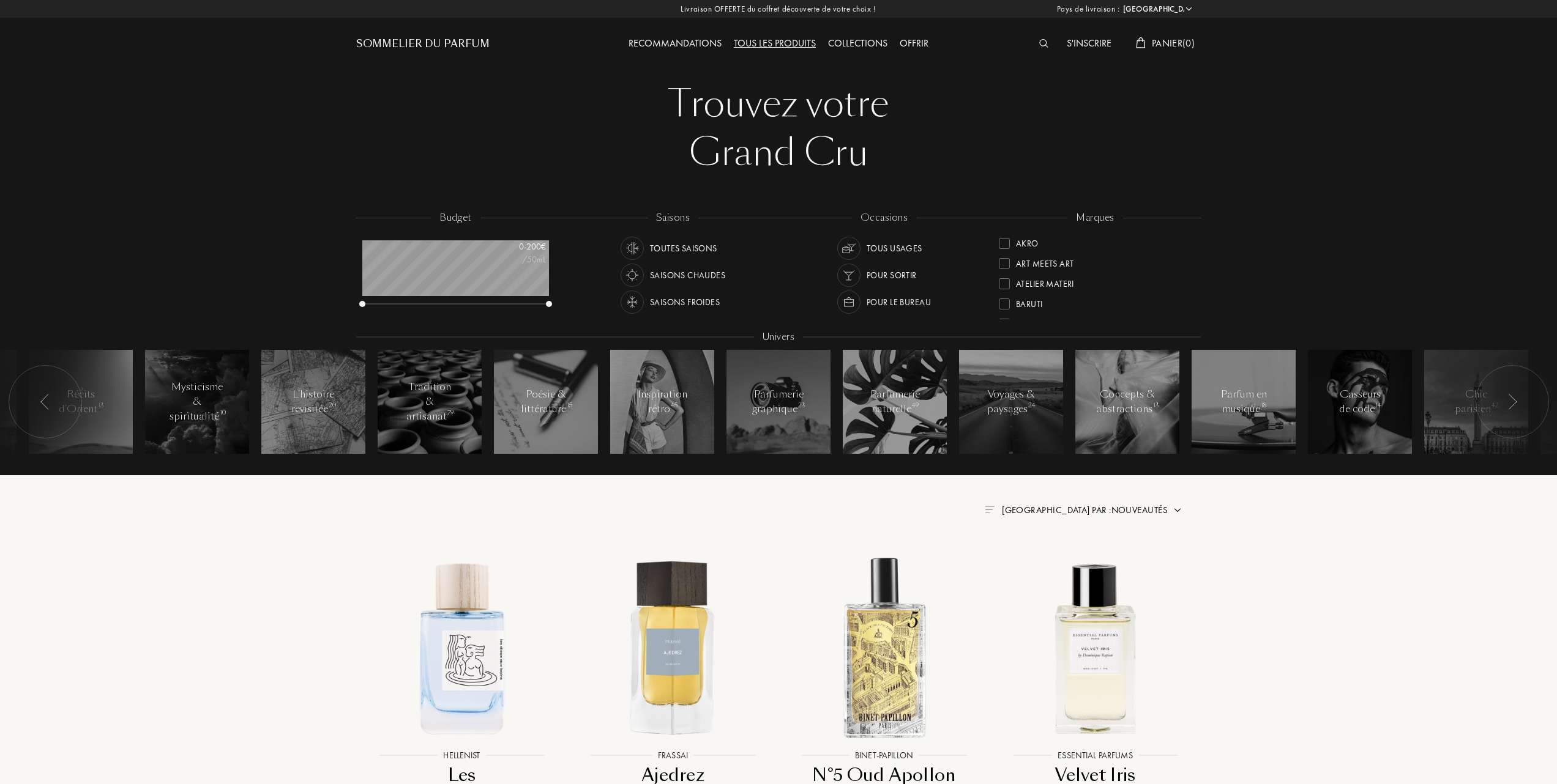
select select "FR"
click at [1002, 301] on div at bounding box center [1005, 303] width 11 height 11
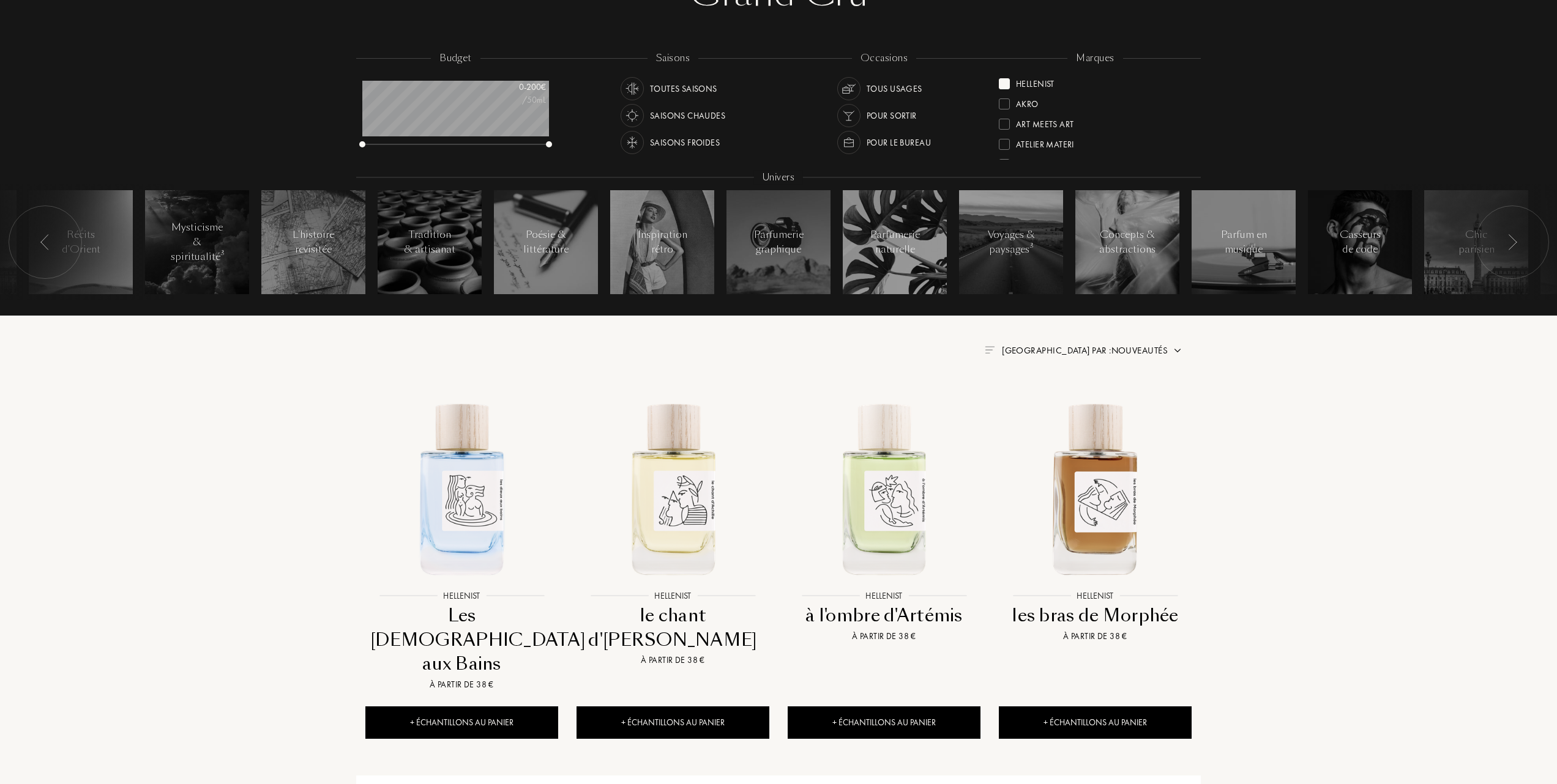
scroll to position [163, 0]
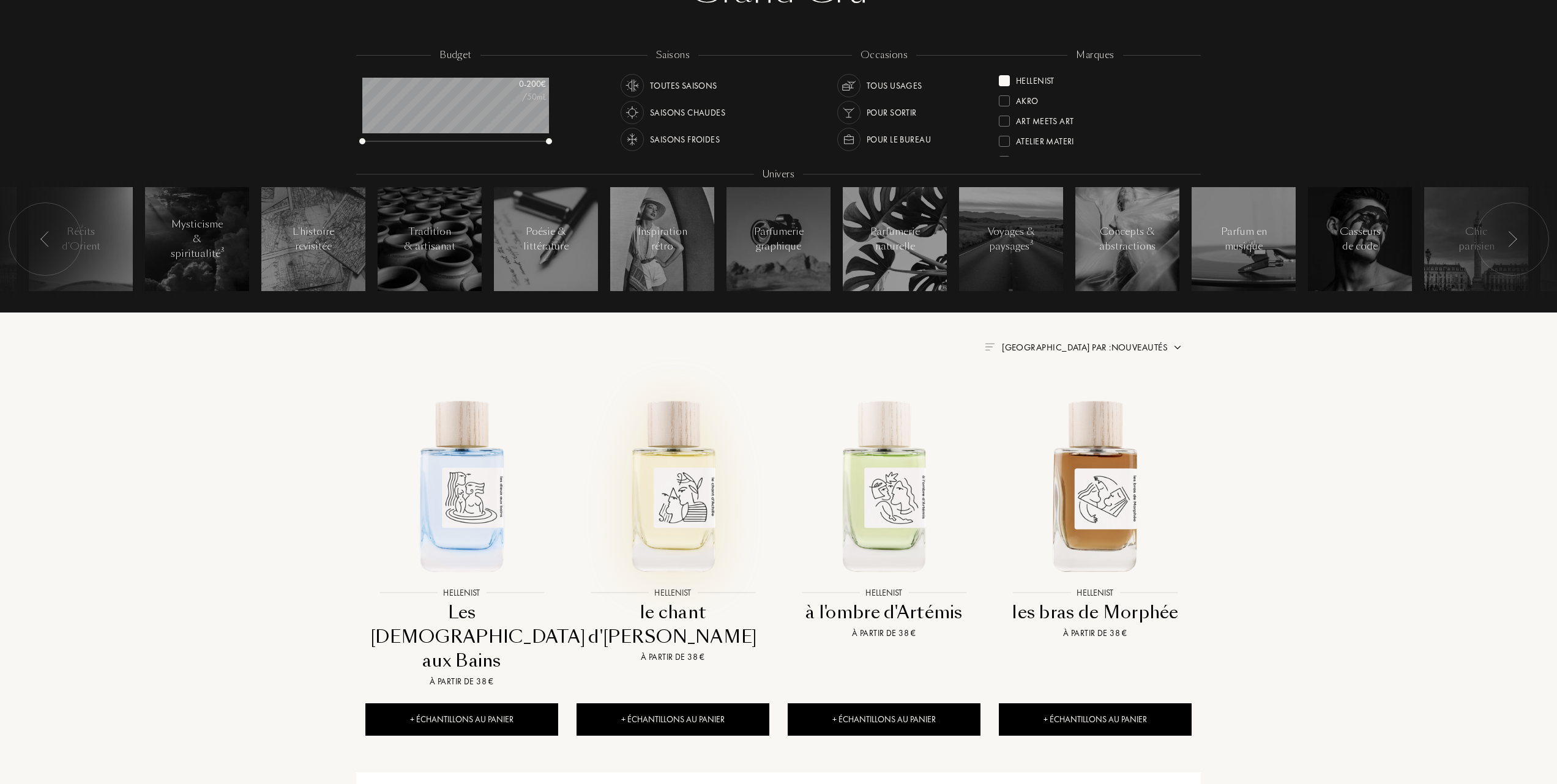
click at [688, 510] on img at bounding box center [674, 485] width 191 height 191
click at [1005, 79] on div at bounding box center [1005, 81] width 11 height 11
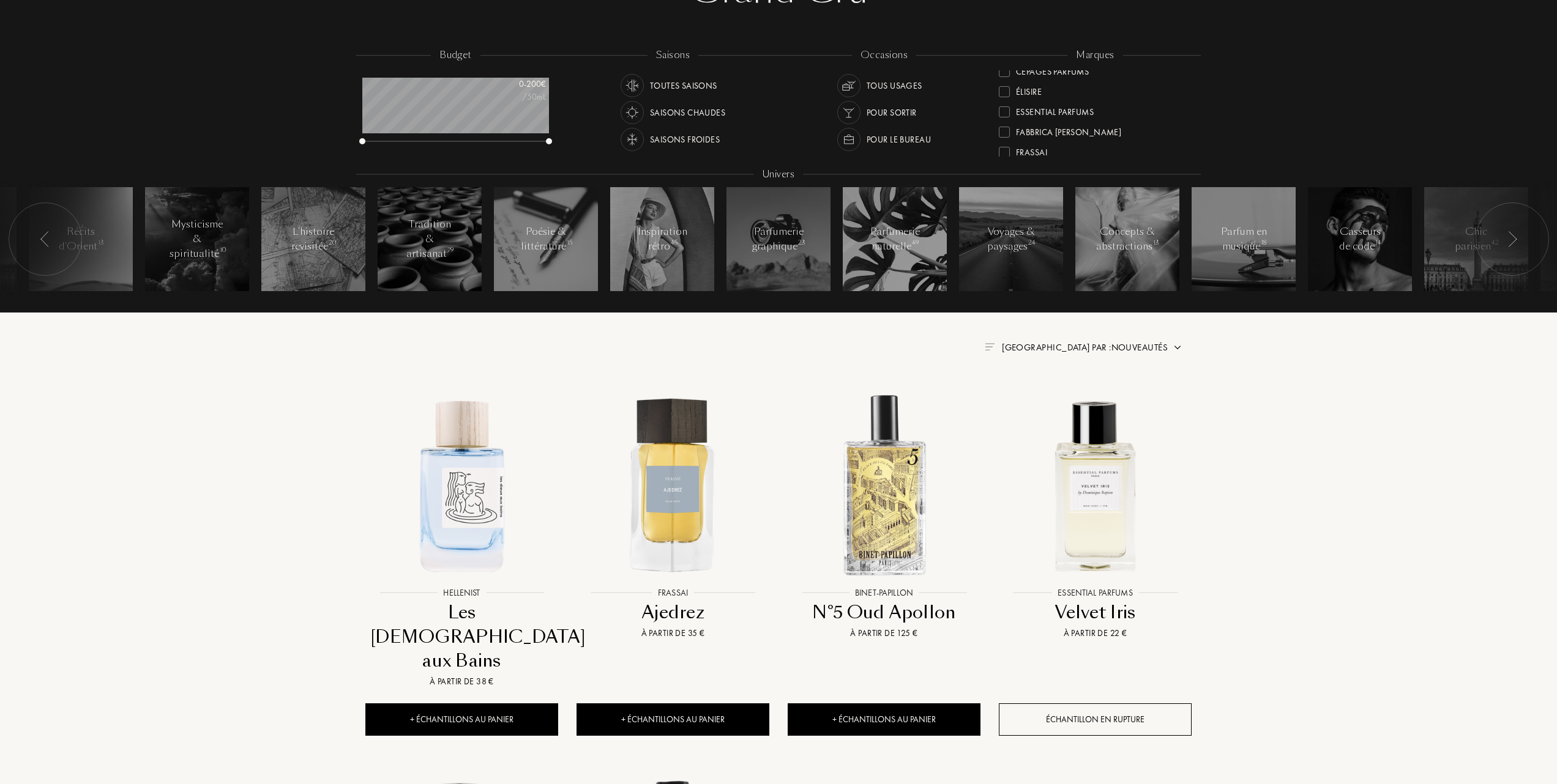
scroll to position [81, 0]
click at [1007, 115] on div at bounding box center [1005, 121] width 11 height 11
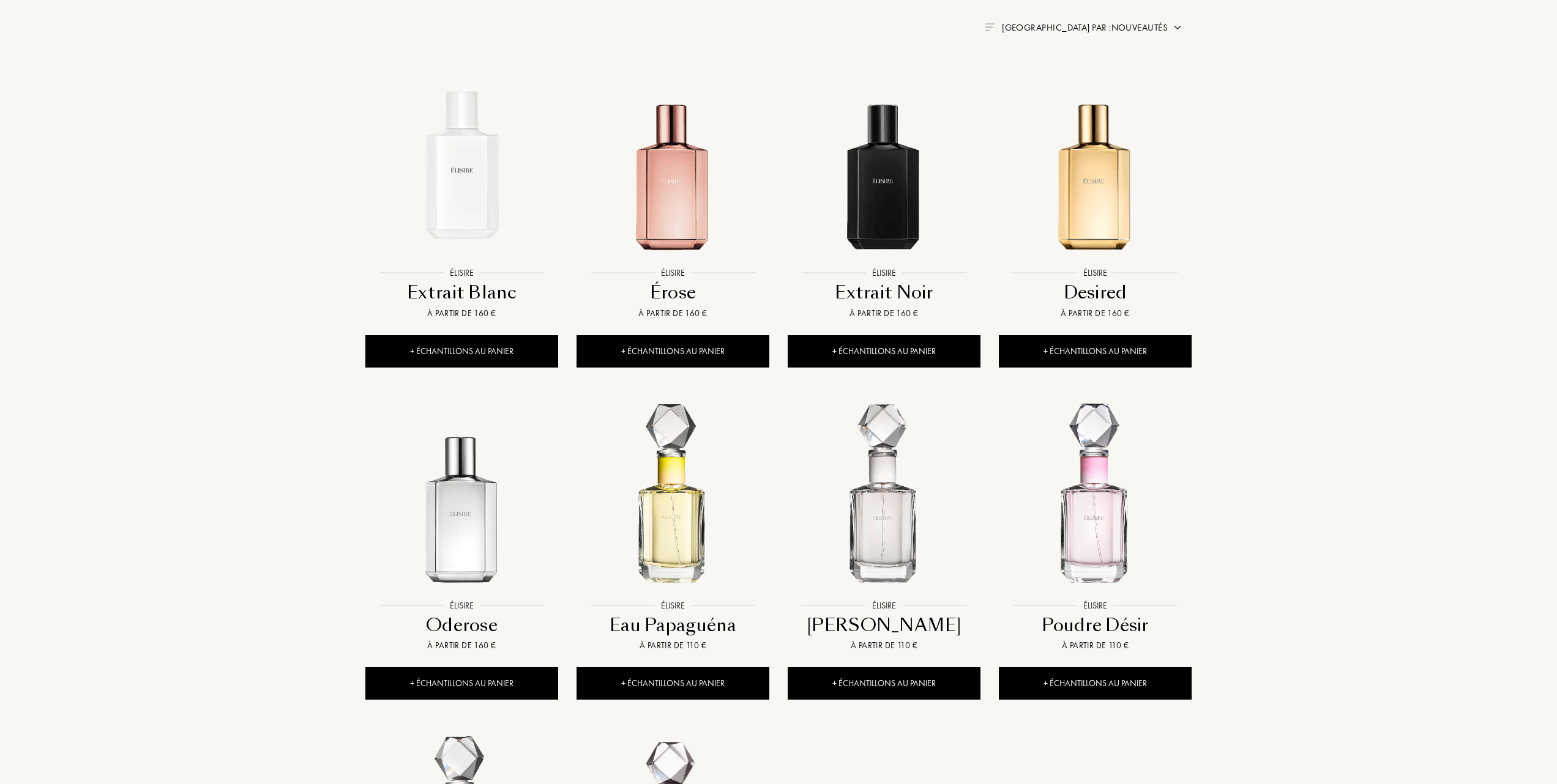
scroll to position [489, 0]
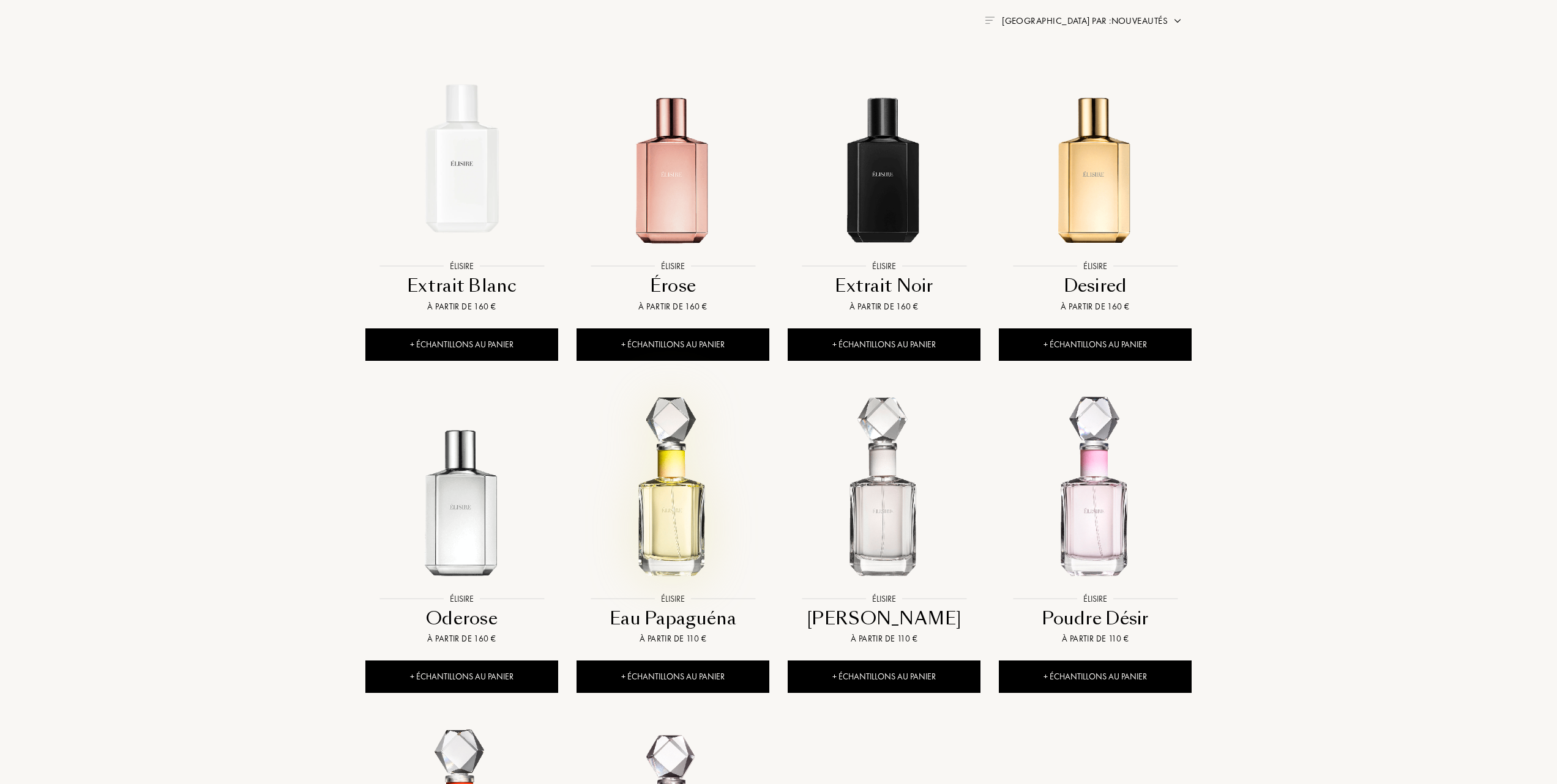
click at [674, 484] on img at bounding box center [674, 491] width 191 height 191
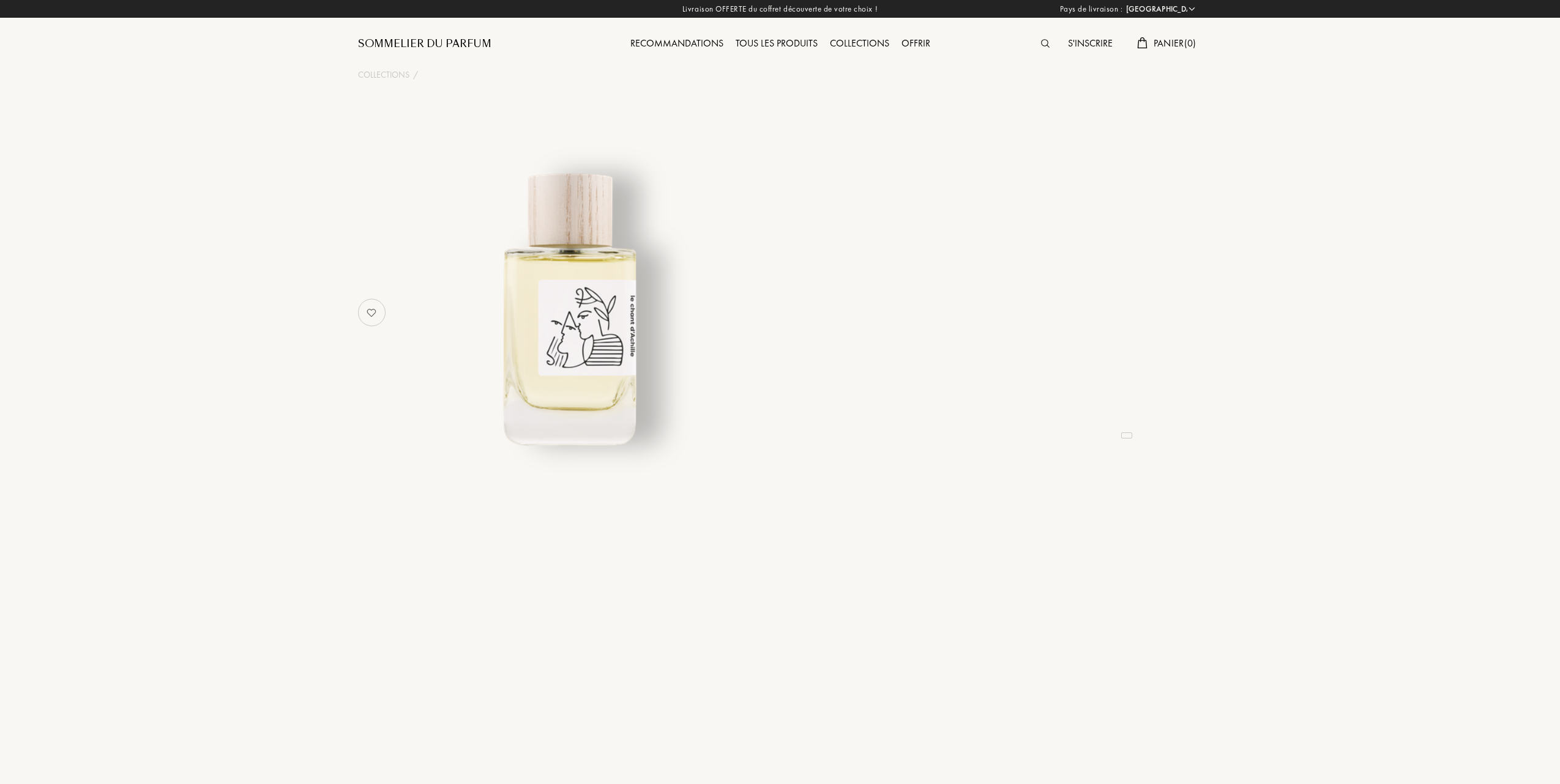
select select "FR"
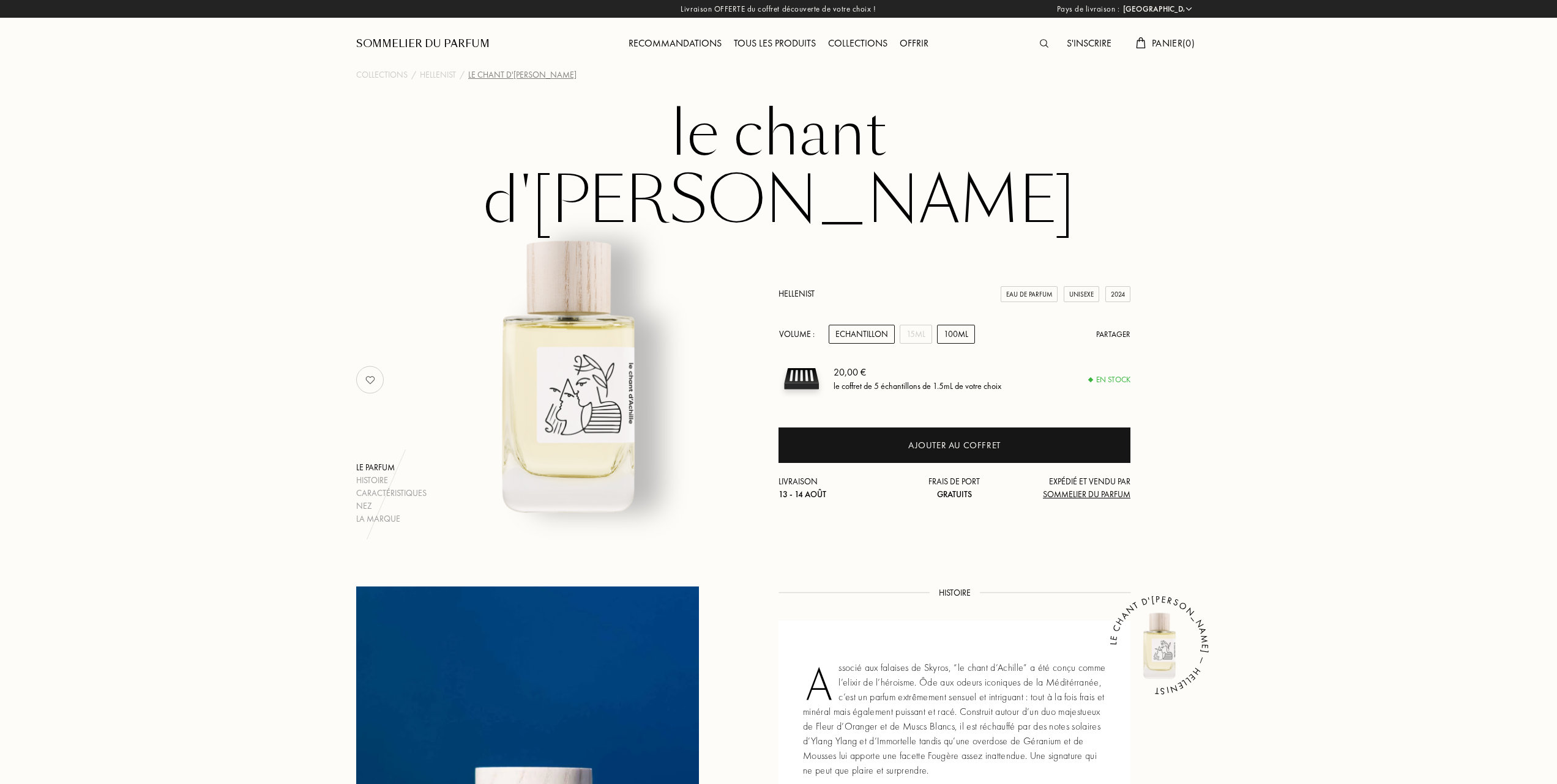
click at [945, 325] on div "100mL" at bounding box center [956, 335] width 38 height 19
click at [912, 325] on div "15mL" at bounding box center [916, 335] width 32 height 19
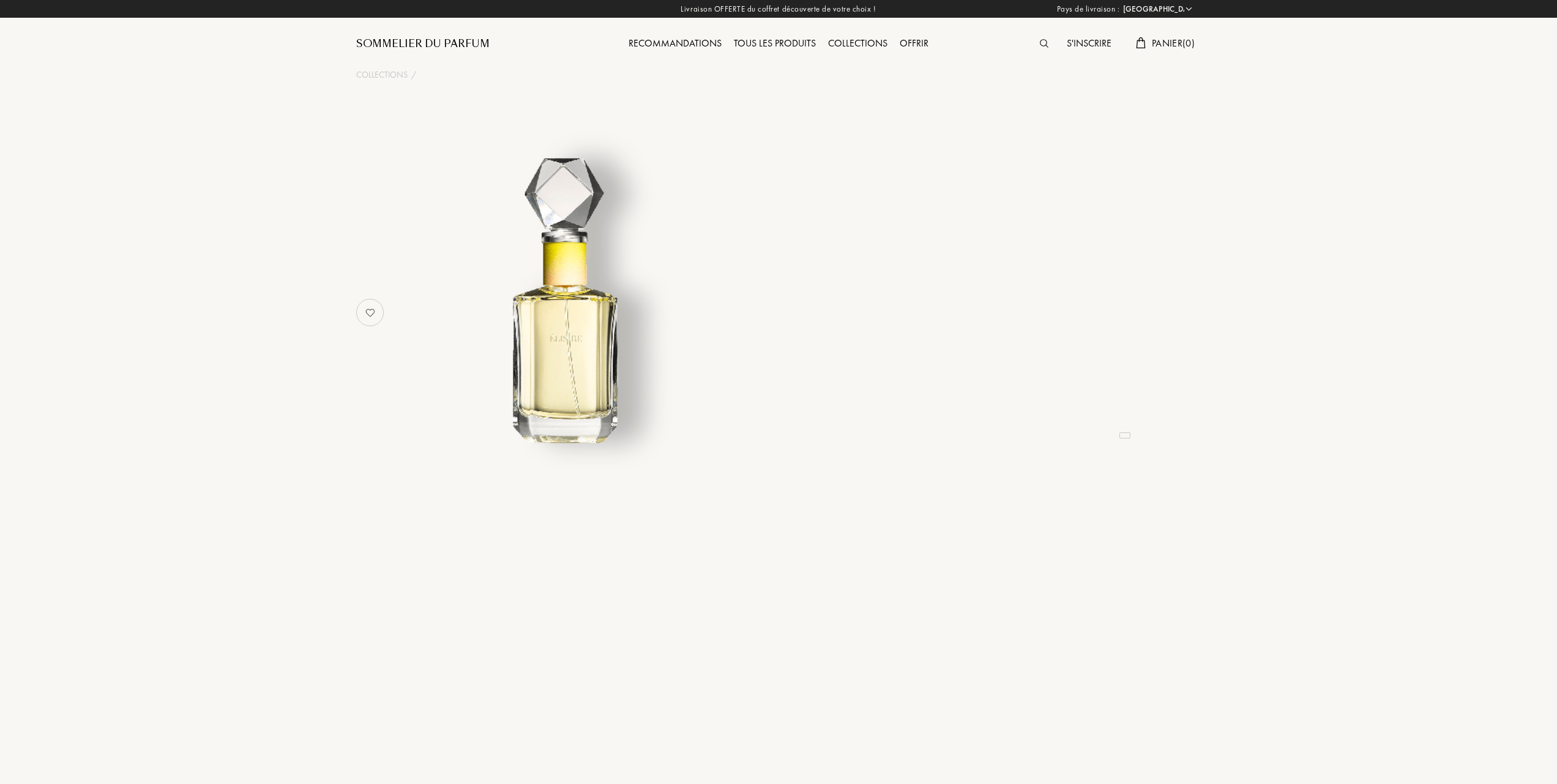
select select "FR"
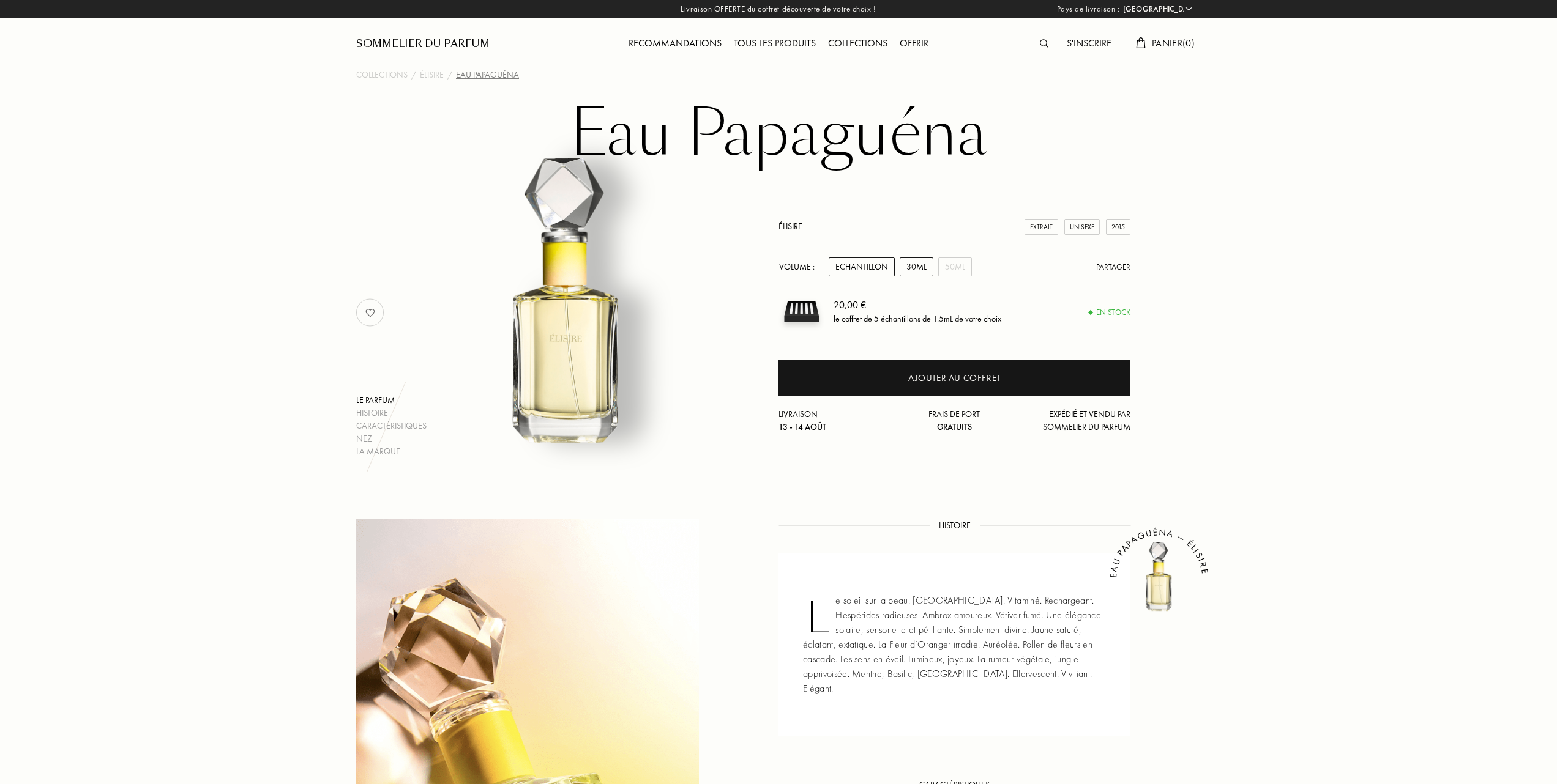
click at [911, 264] on div "30mL" at bounding box center [916, 267] width 33 height 19
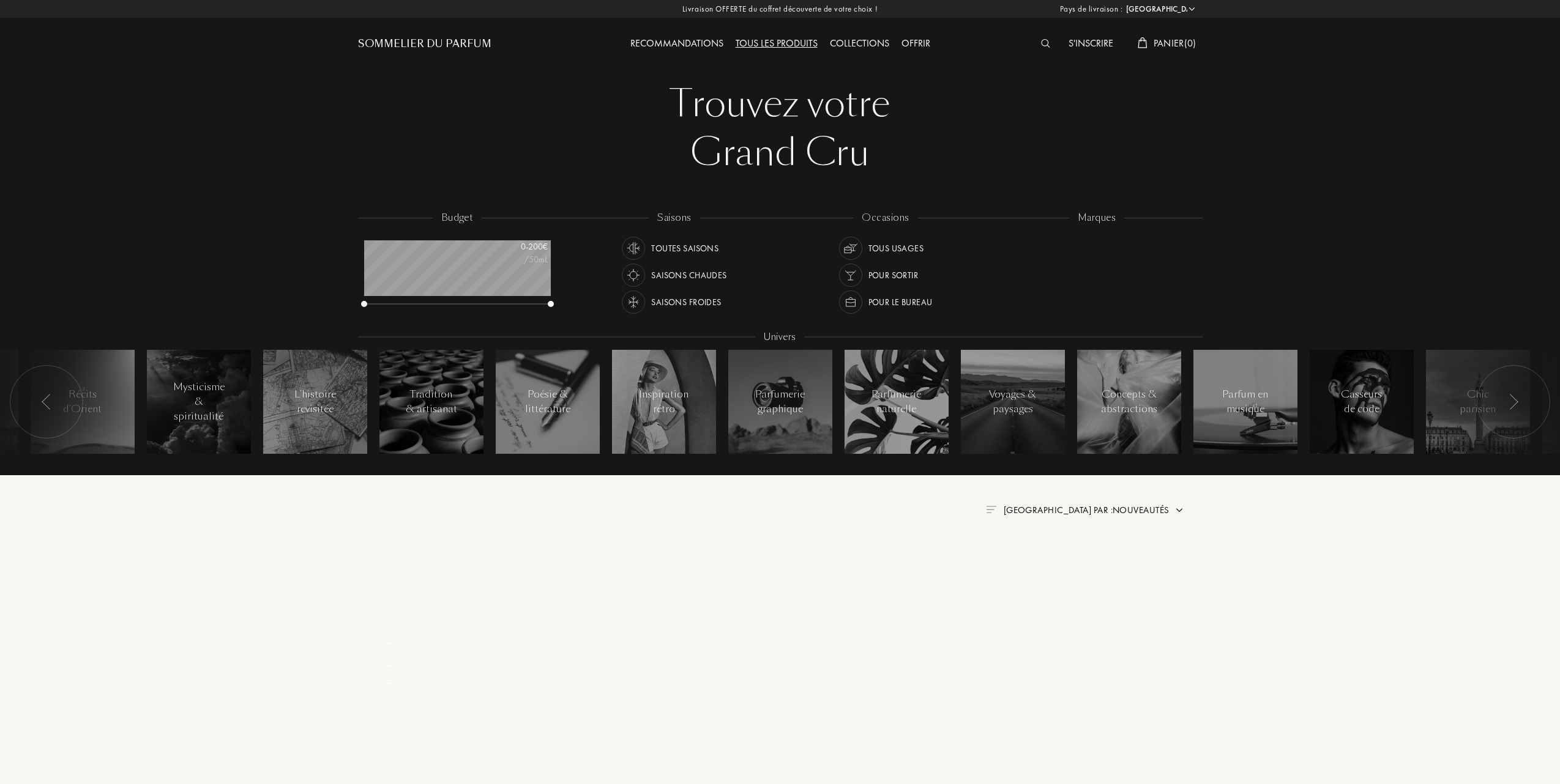
select select "FR"
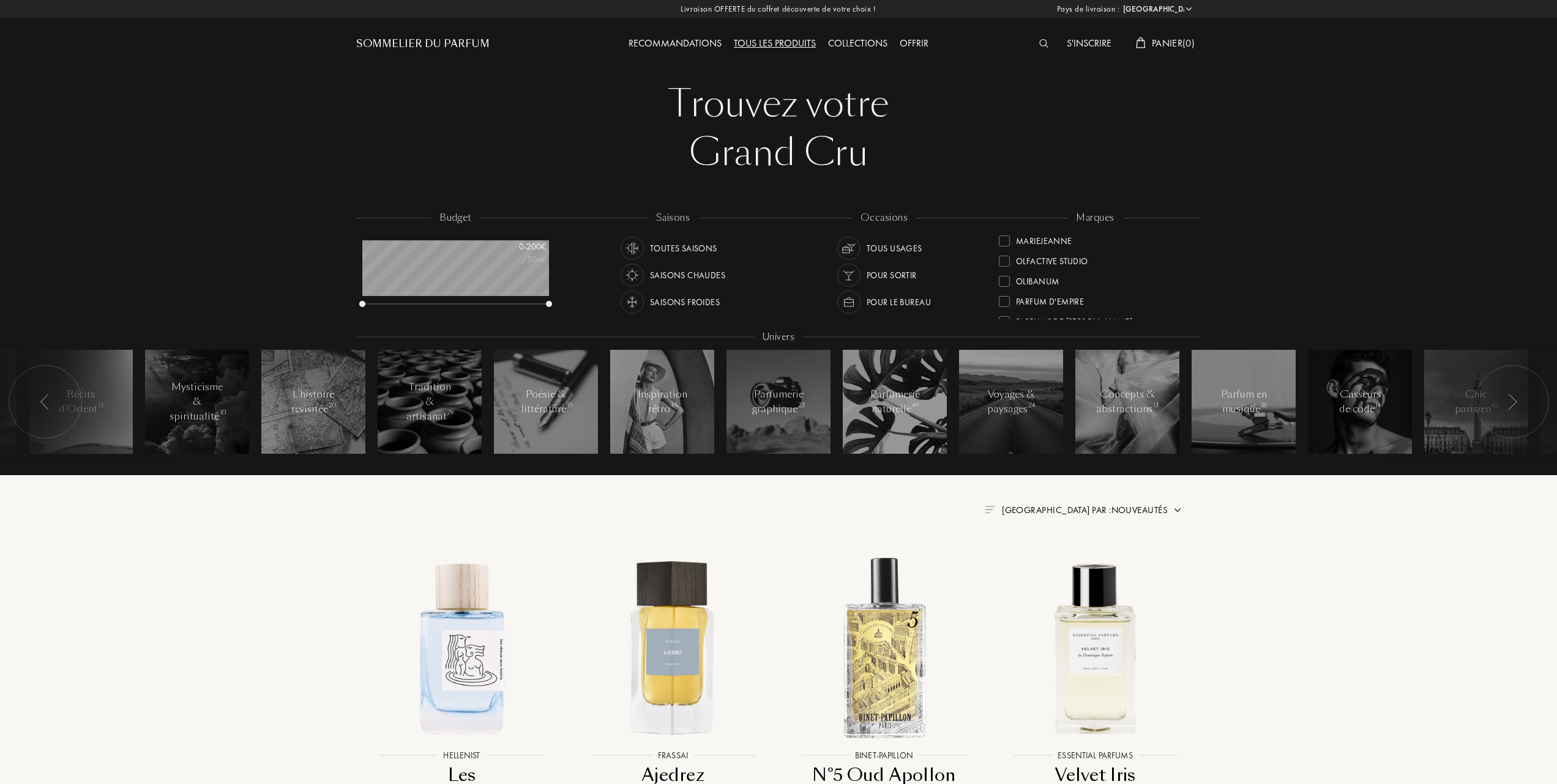
scroll to position [326, 0]
click at [1002, 297] on div at bounding box center [1005, 301] width 11 height 11
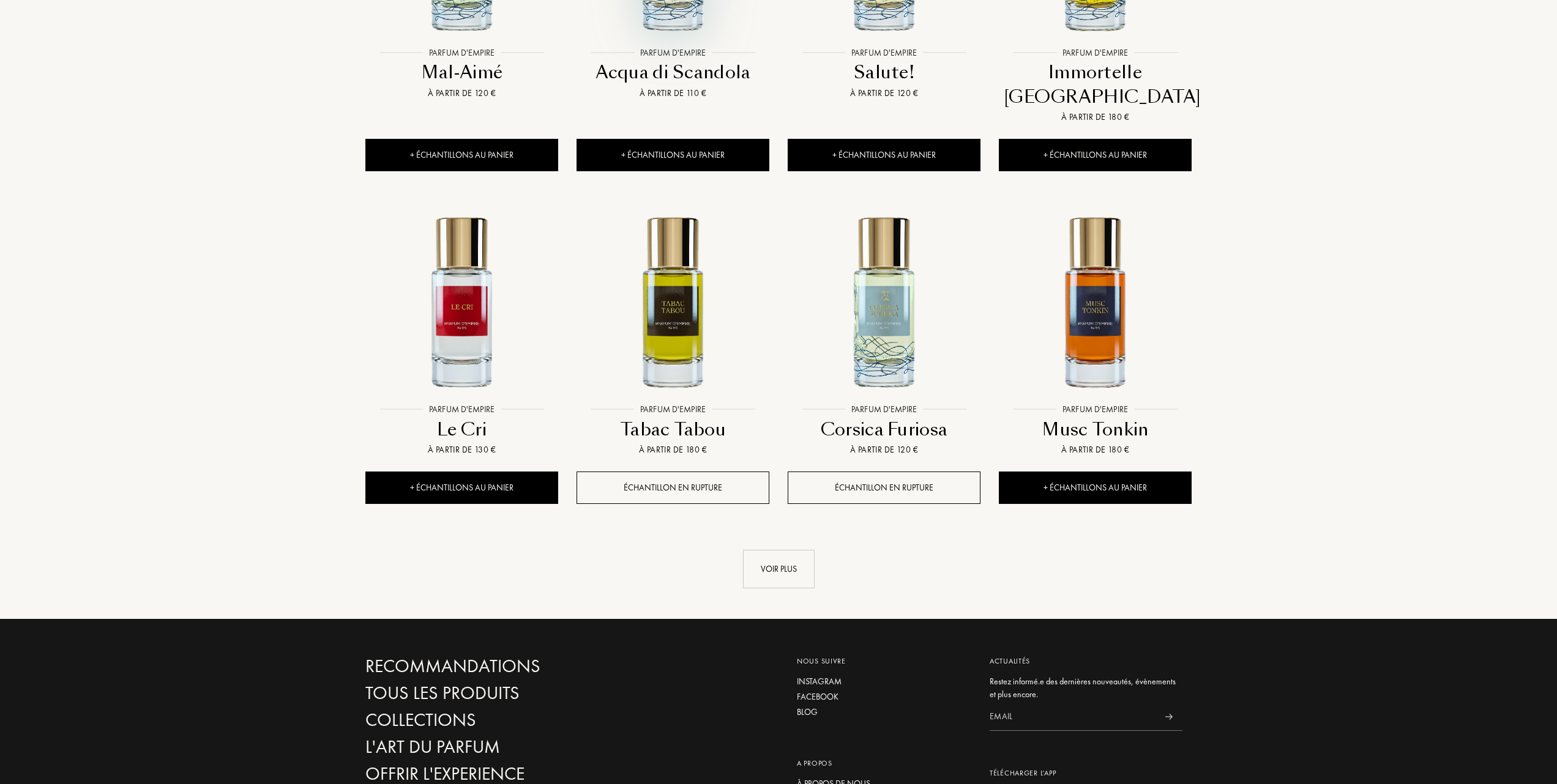
scroll to position [1061, 0]
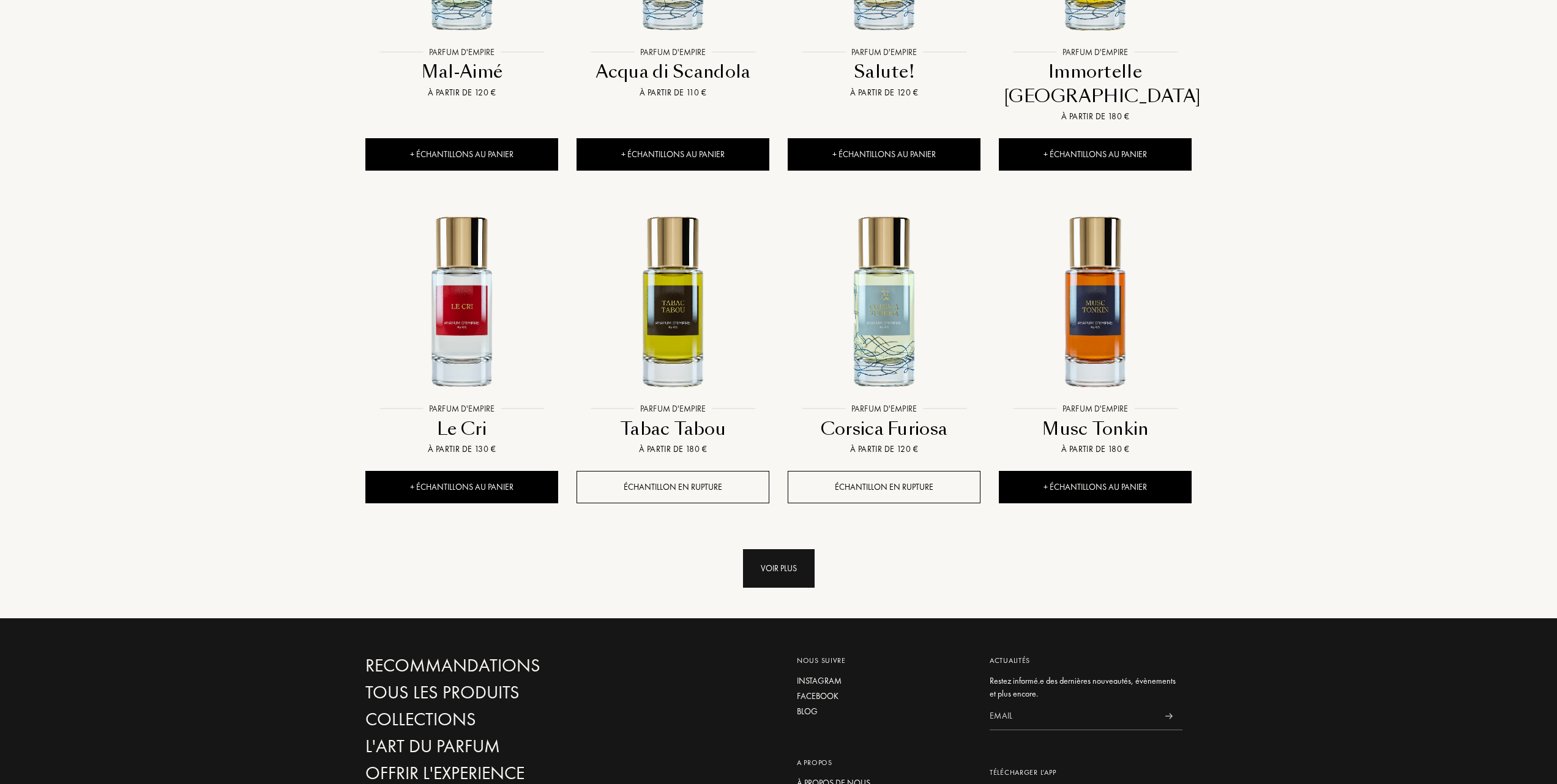
click at [799, 549] on div "Voir plus" at bounding box center [778, 568] width 72 height 38
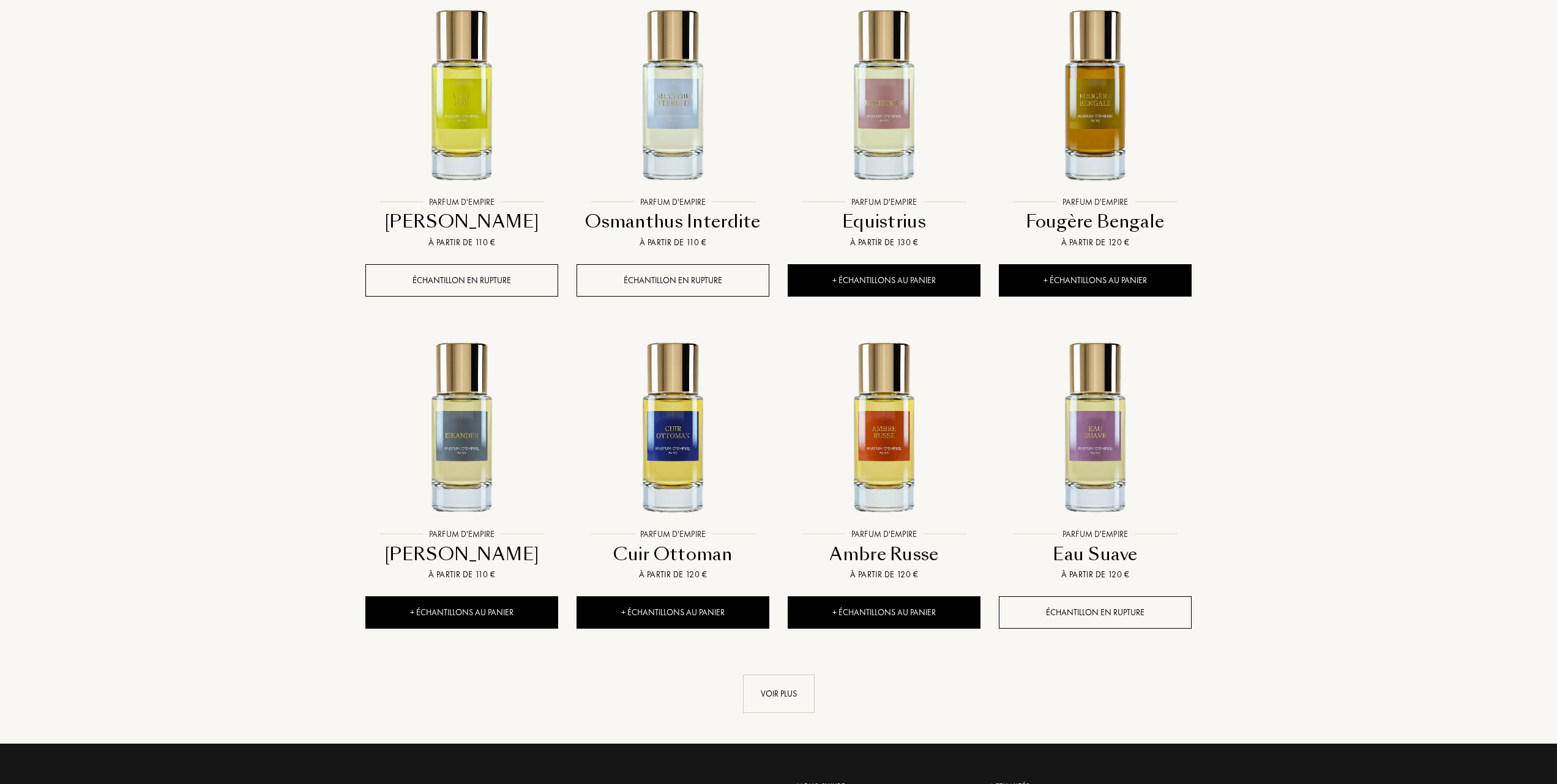
scroll to position [1958, 0]
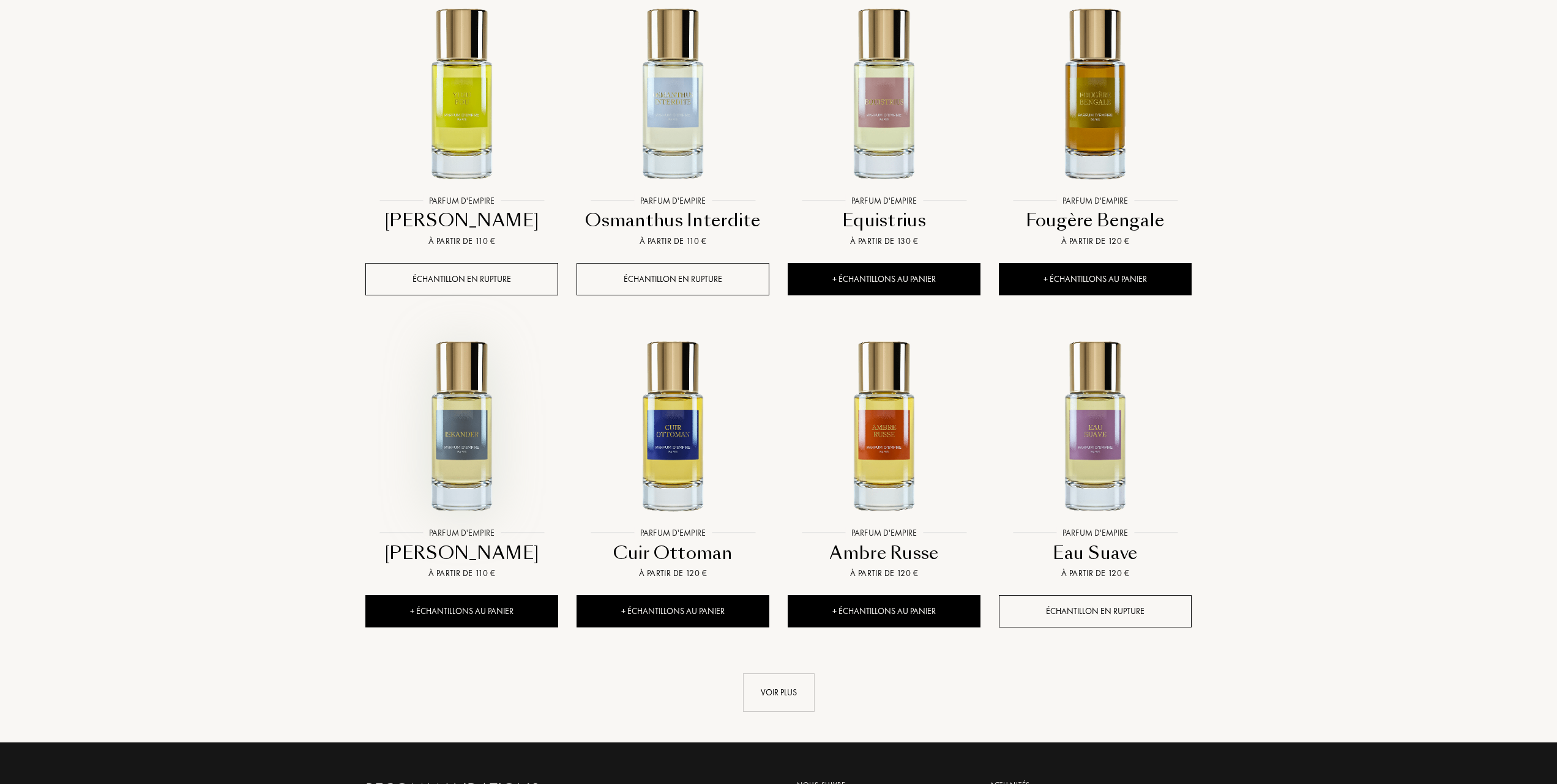
click at [453, 424] on img at bounding box center [462, 425] width 191 height 191
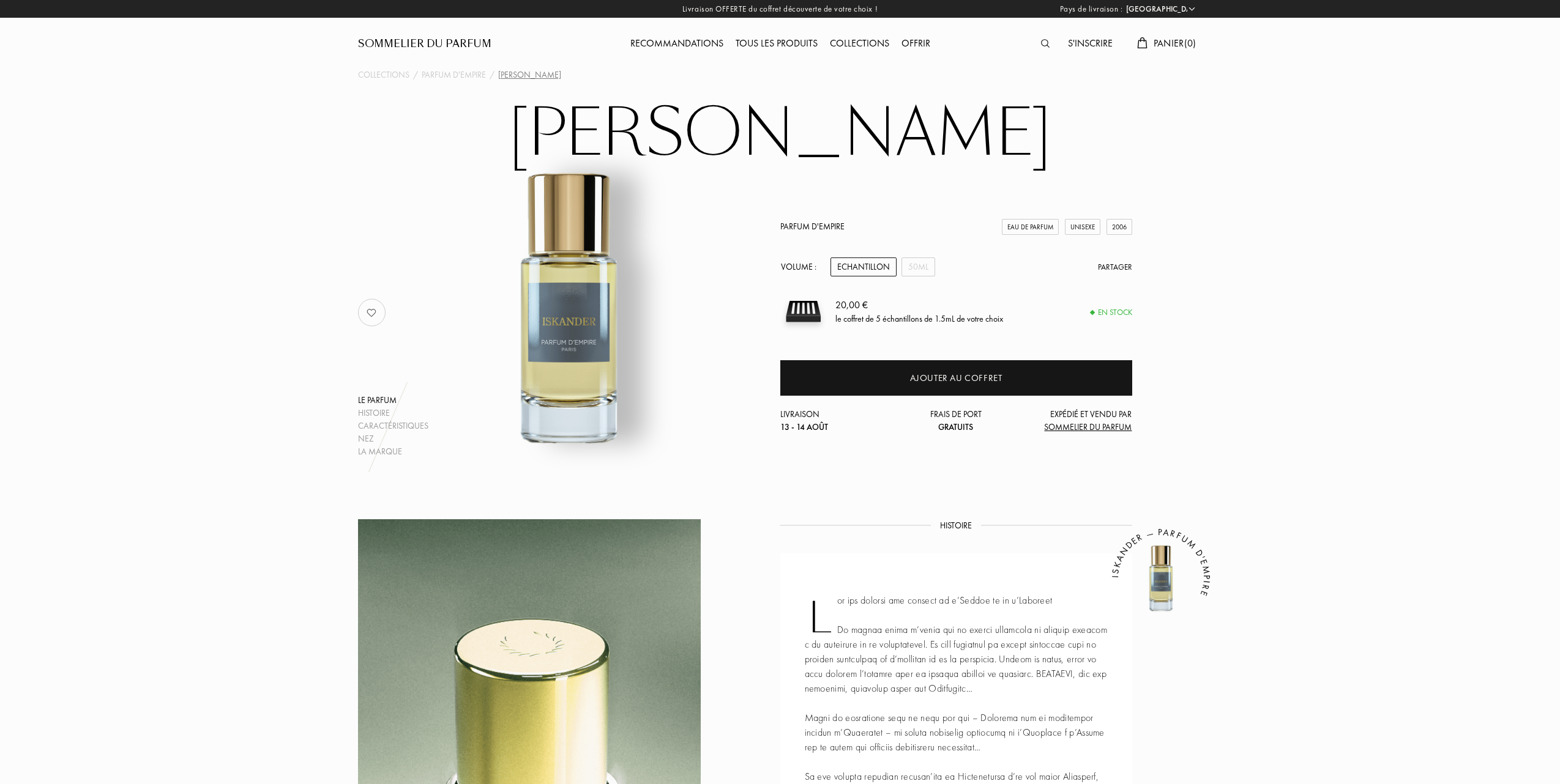
select select "FR"
click at [922, 269] on div "50mL" at bounding box center [916, 267] width 33 height 19
